Goal: Task Accomplishment & Management: Manage account settings

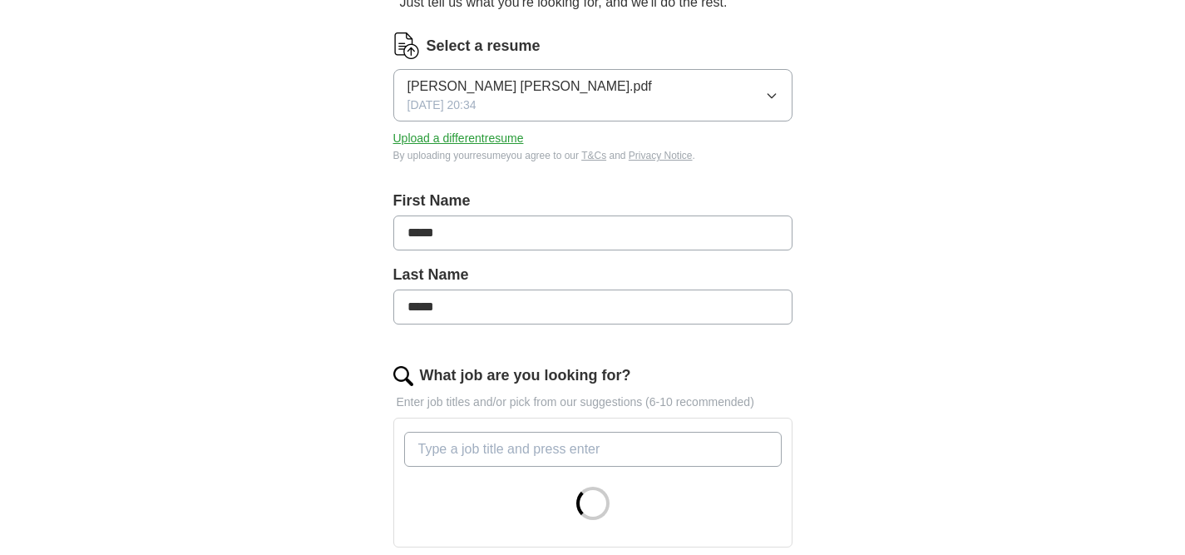
scroll to position [196, 0]
click at [458, 136] on button "Upload a different resume" at bounding box center [458, 136] width 131 height 17
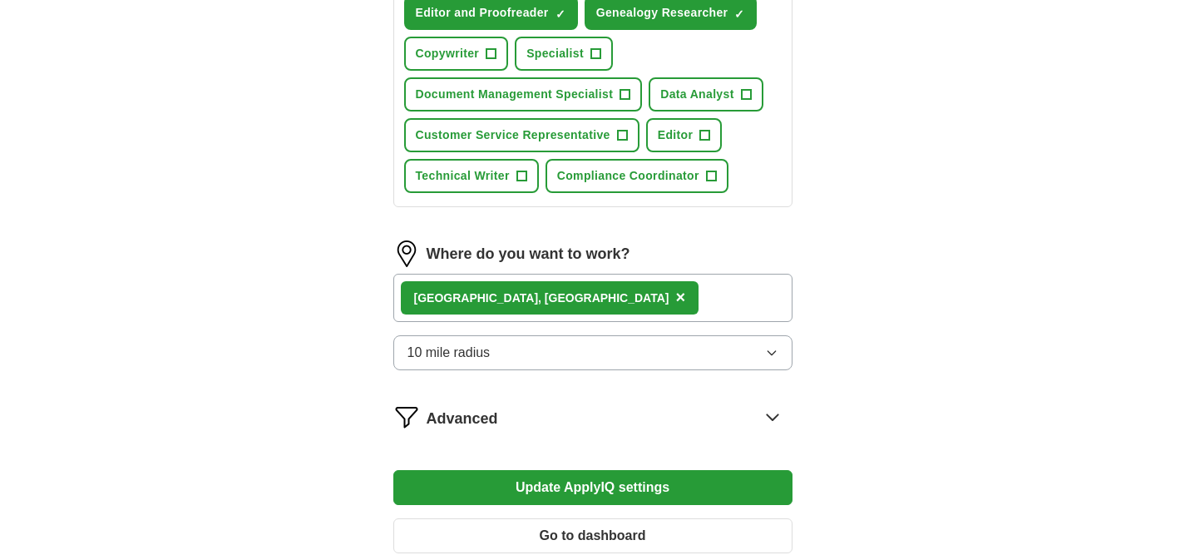
scroll to position [833, 0]
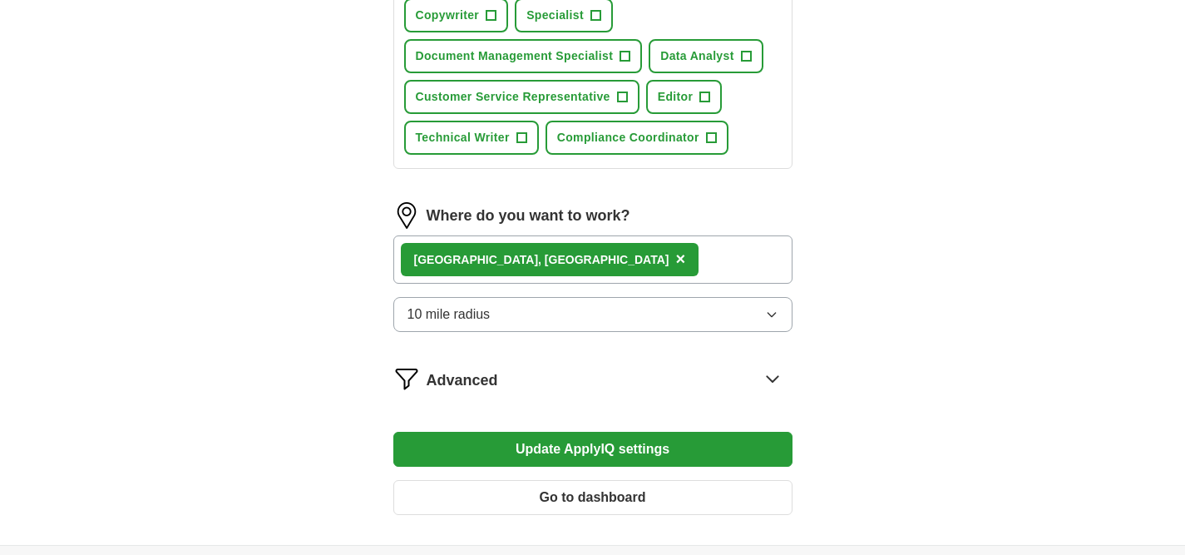
click at [675, 260] on span "×" at bounding box center [680, 259] width 10 height 18
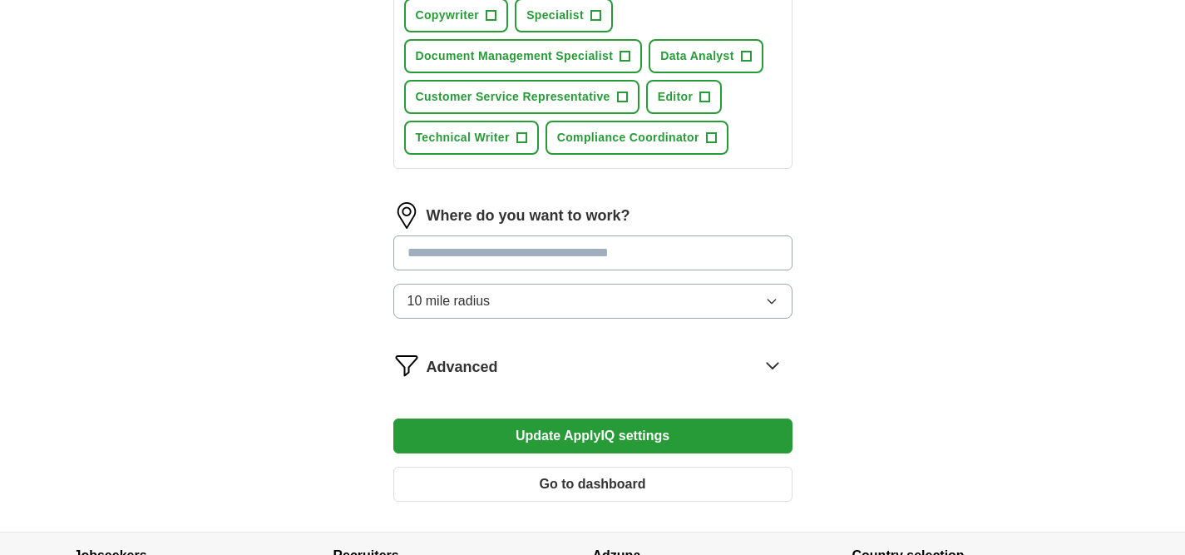
click at [519, 260] on input "text" at bounding box center [592, 252] width 399 height 35
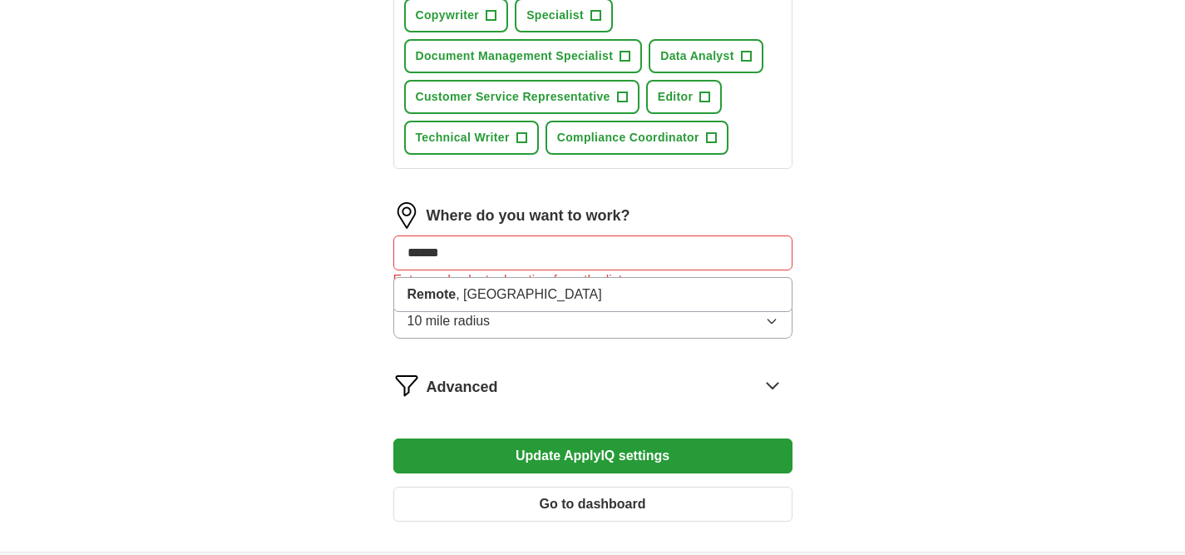
click at [521, 321] on button "10 mile radius" at bounding box center [592, 321] width 399 height 35
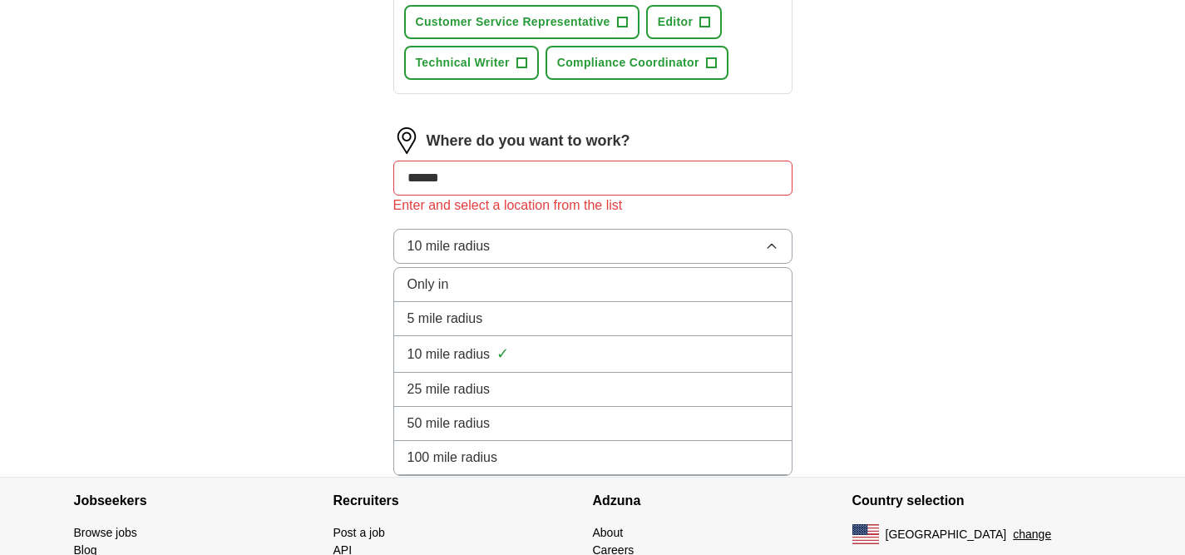
scroll to position [879, 0]
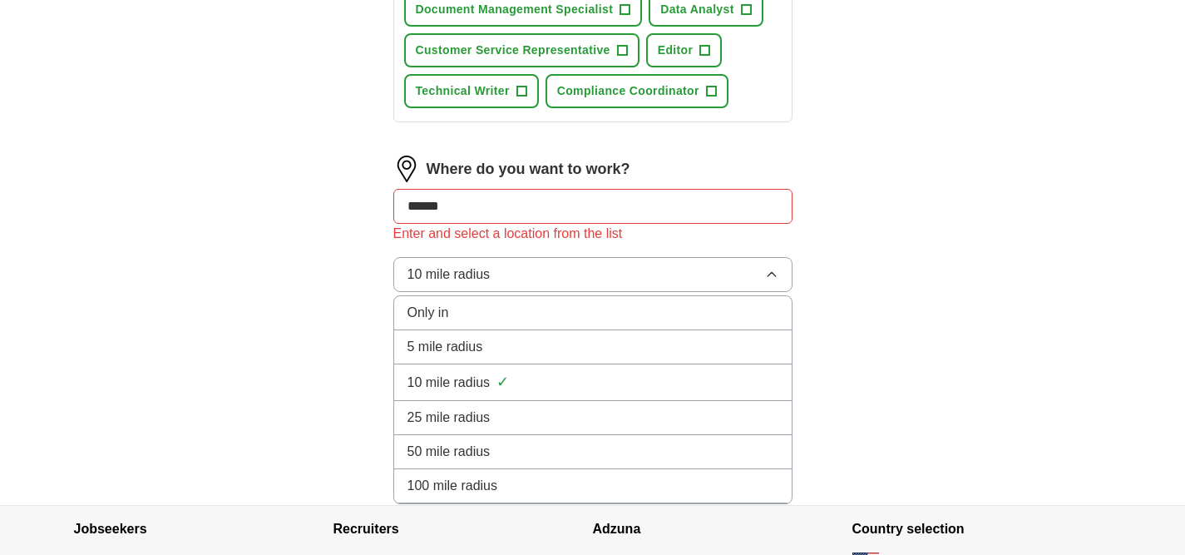
click at [532, 381] on div "10 mile radius ✓" at bounding box center [593, 382] width 371 height 22
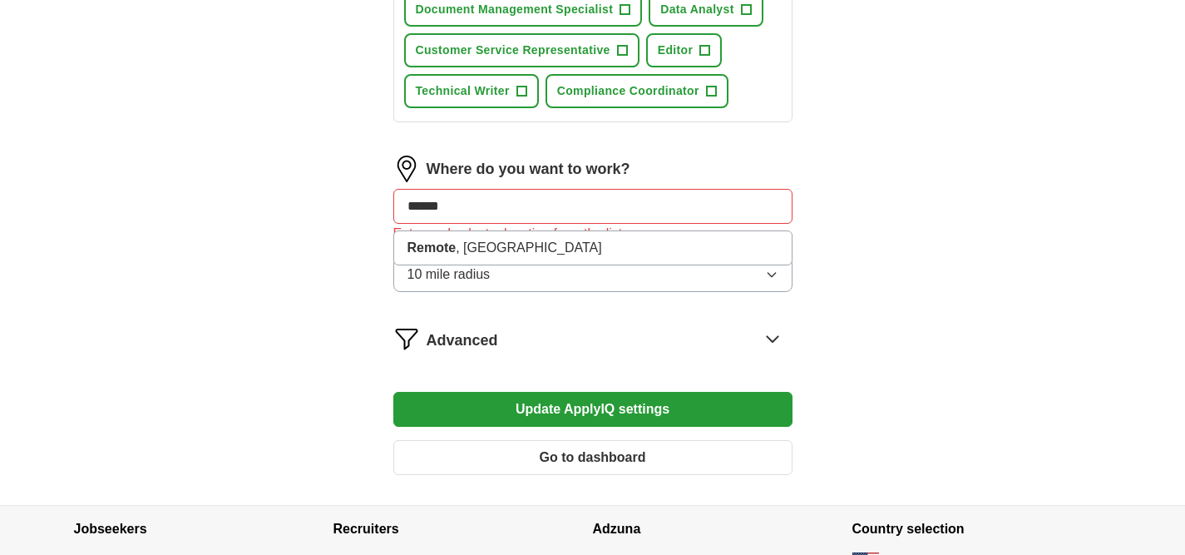
drag, startPoint x: 472, startPoint y: 201, endPoint x: 408, endPoint y: 208, distance: 64.4
click at [408, 208] on input "******" at bounding box center [592, 206] width 399 height 35
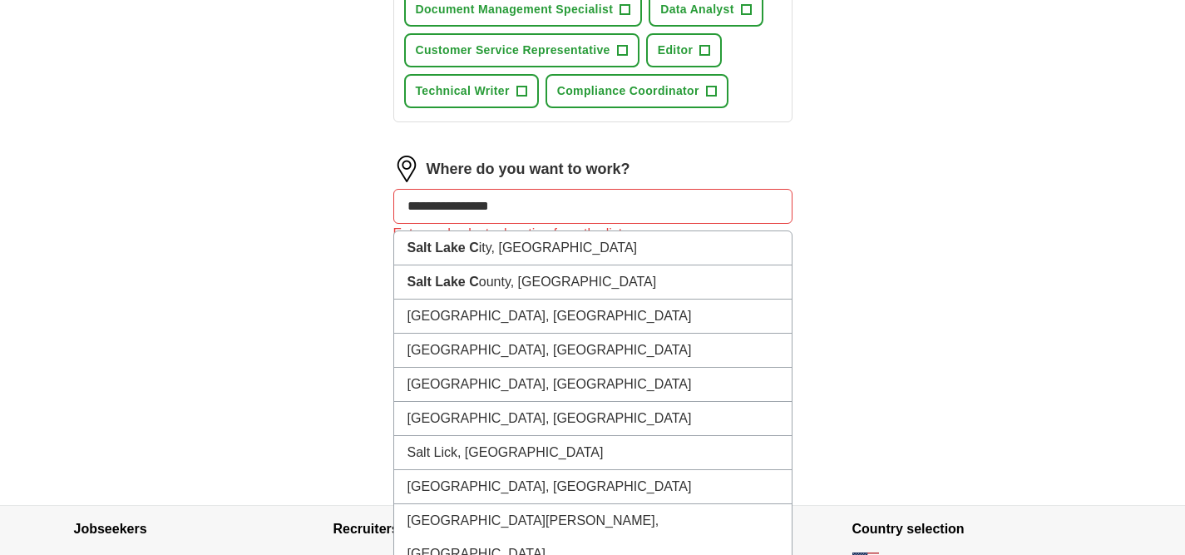
type input "**********"
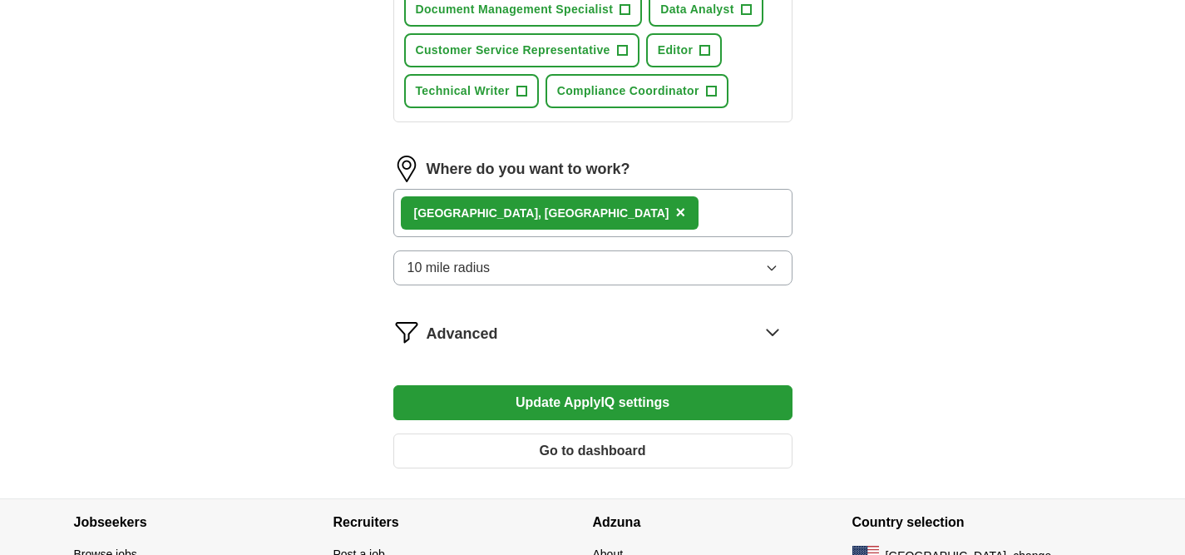
click at [606, 398] on button "Update ApplyIQ settings" at bounding box center [592, 402] width 399 height 35
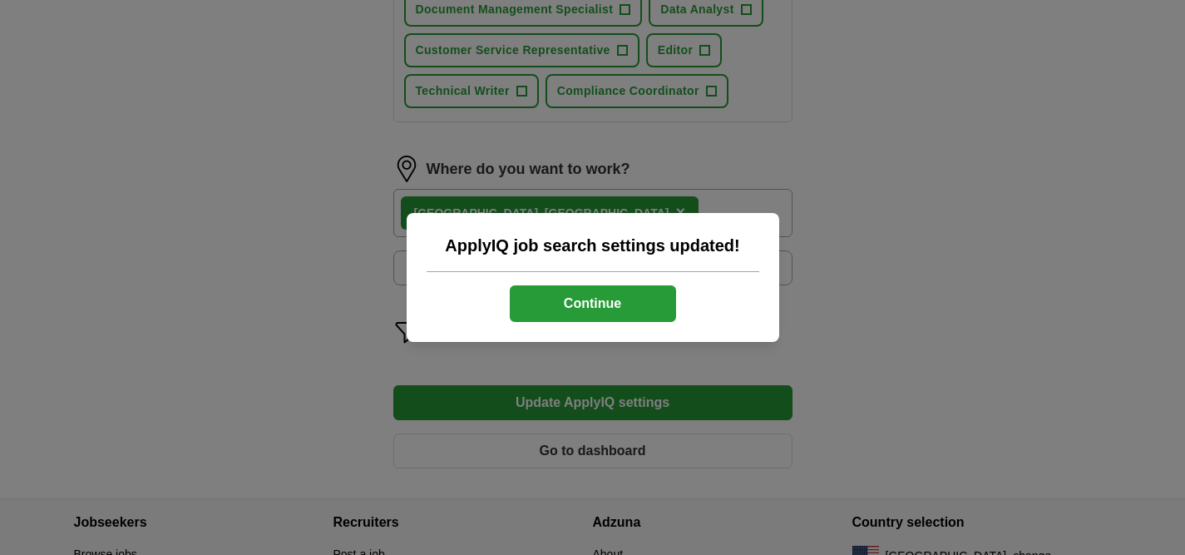
click at [570, 294] on button "Continue" at bounding box center [593, 303] width 166 height 37
